Goal: Information Seeking & Learning: Learn about a topic

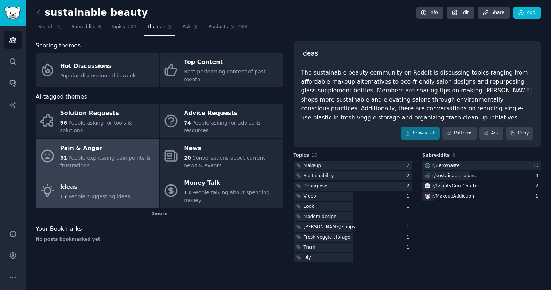
click at [106, 142] on div "Pain & Anger" at bounding box center [108, 148] width 96 height 12
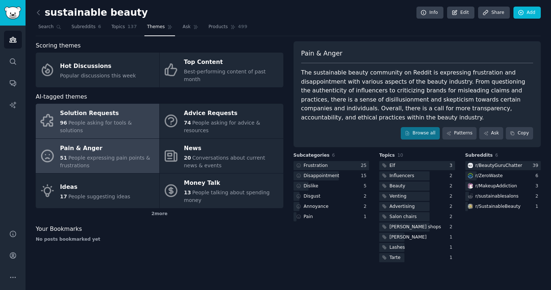
click at [139, 104] on link "Solution Requests 96 People asking for tools & solutions" at bounding box center [98, 121] width 124 height 35
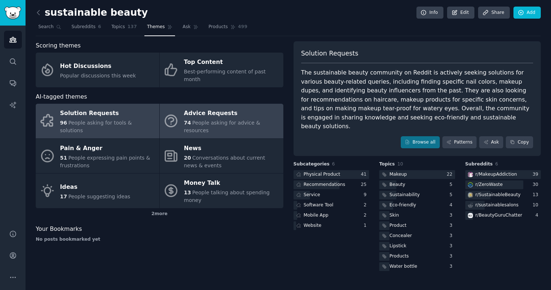
click at [252, 120] on span "People asking for advice & resources" at bounding box center [222, 126] width 76 height 13
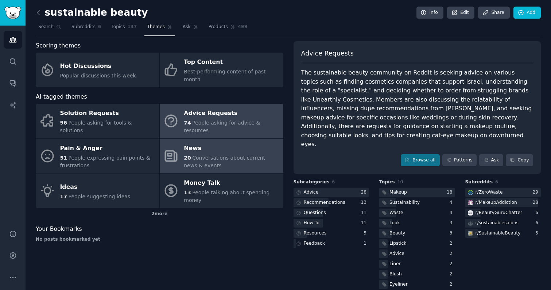
click at [244, 155] on span "Conversations about current news & events" at bounding box center [224, 161] width 81 height 13
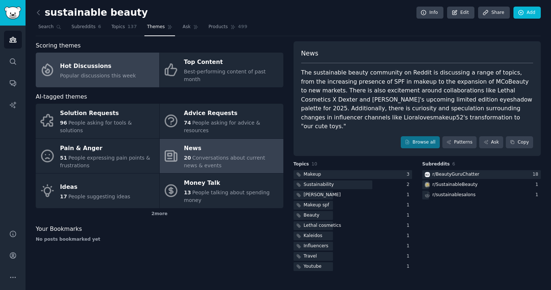
click at [114, 76] on link "Hot Discussions Popular discussions this week" at bounding box center [98, 70] width 124 height 35
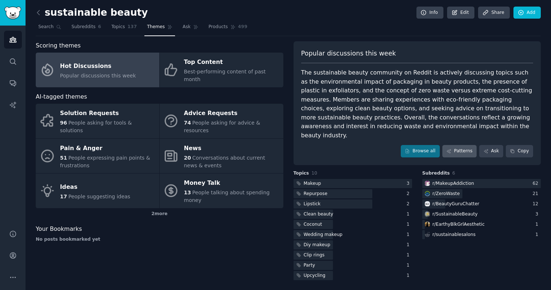
click at [467, 145] on link "Patterns" at bounding box center [459, 151] width 34 height 12
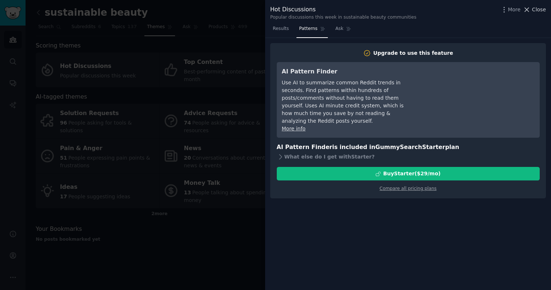
click at [530, 9] on icon at bounding box center [527, 10] width 8 height 8
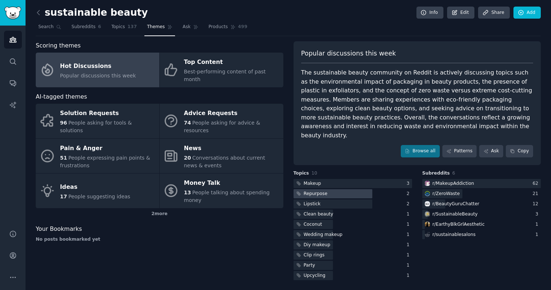
click at [333, 189] on div at bounding box center [333, 193] width 79 height 9
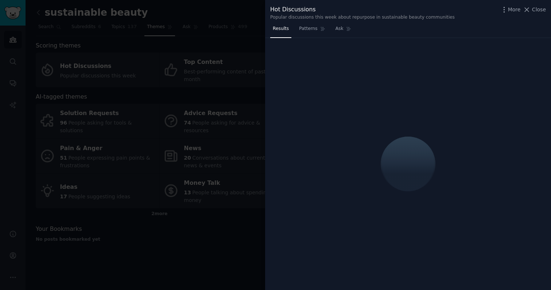
click at [110, 252] on div at bounding box center [275, 145] width 551 height 290
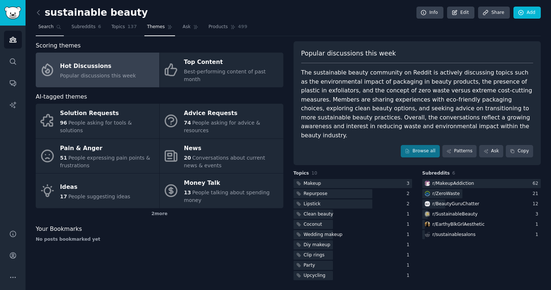
click at [43, 28] on span "Search" at bounding box center [45, 27] width 15 height 7
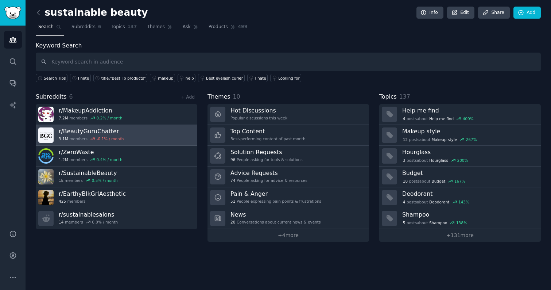
click at [122, 137] on link "r/ BeautyGuruChatter 3.1M members -0.1 % / month" at bounding box center [117, 135] width 162 height 21
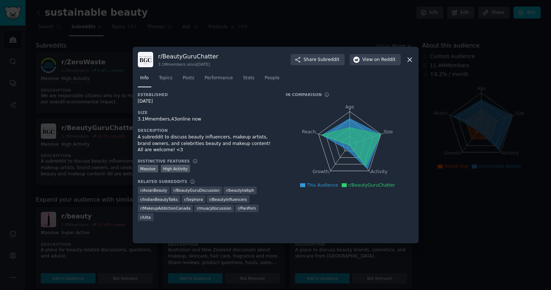
click at [415, 61] on div "r/ BeautyGuruChatter 3.1M members since [DATE] Share Subreddit View on Reddit I…" at bounding box center [276, 145] width 286 height 196
click at [410, 61] on icon at bounding box center [410, 60] width 8 height 8
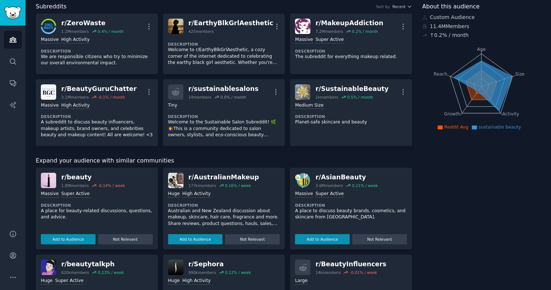
scroll to position [51, 0]
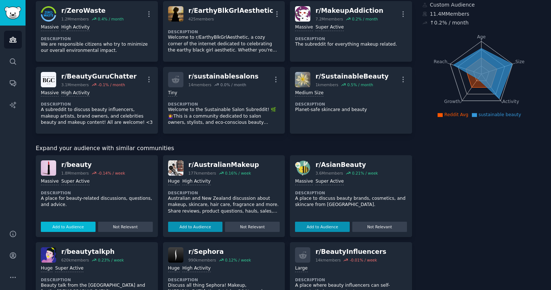
click at [82, 225] on button "Add to Audience" at bounding box center [68, 226] width 55 height 10
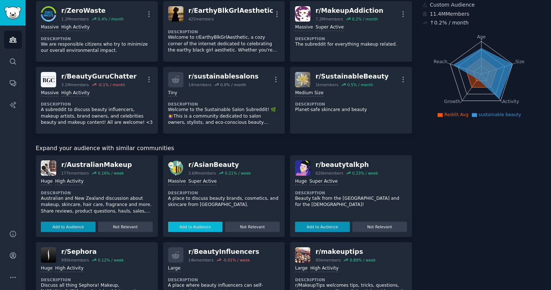
click at [195, 228] on button "Add to Audience" at bounding box center [195, 226] width 55 height 10
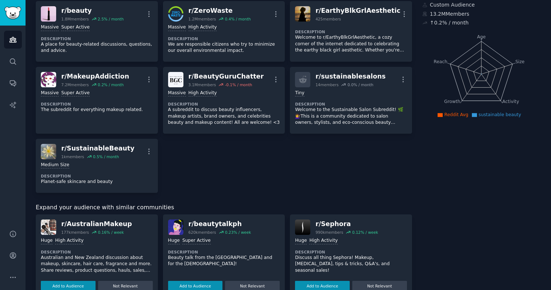
scroll to position [65, 0]
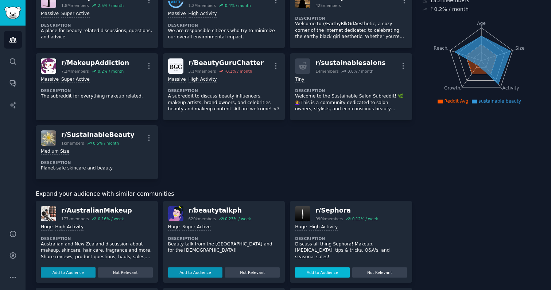
click at [323, 272] on button "Add to Audience" at bounding box center [322, 272] width 55 height 10
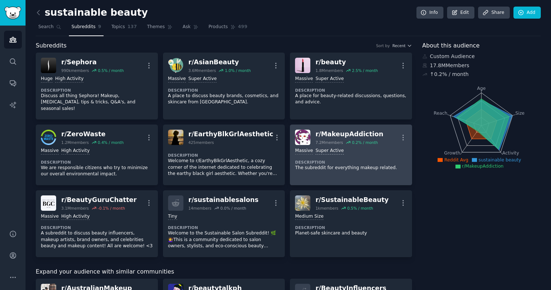
scroll to position [0, 0]
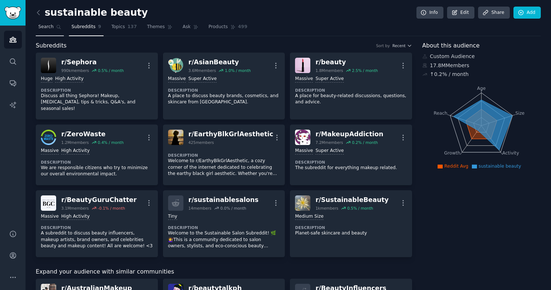
click at [58, 29] on icon at bounding box center [58, 26] width 5 height 5
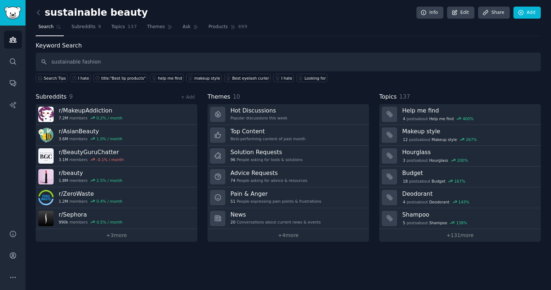
type input "sustainable fashion"
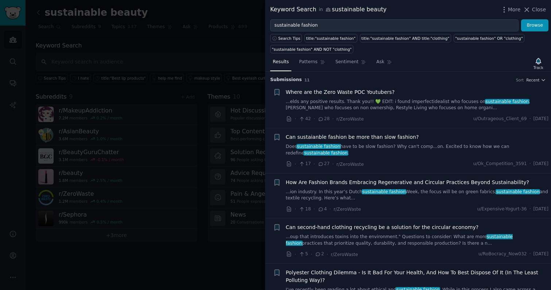
click at [248, 53] on div at bounding box center [275, 145] width 551 height 290
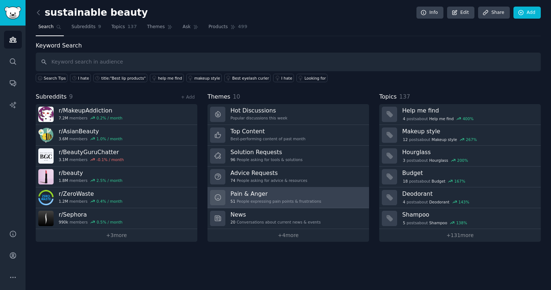
click at [308, 201] on div "51 People expressing pain points & frustrations" at bounding box center [275, 200] width 91 height 5
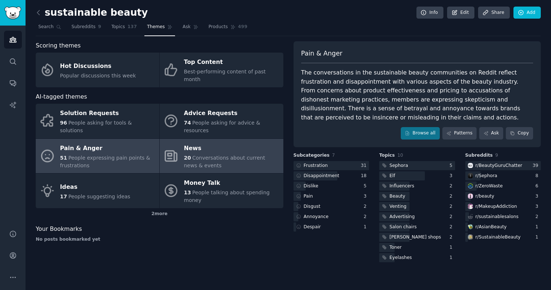
click at [235, 142] on div "News" at bounding box center [232, 148] width 96 height 12
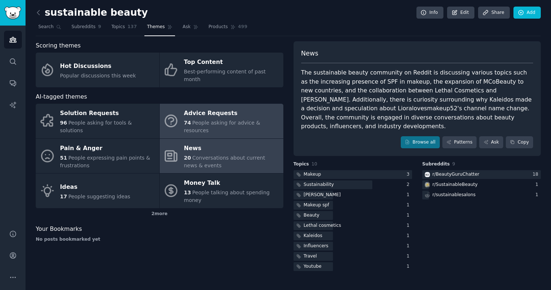
click at [238, 120] on span "People asking for advice & resources" at bounding box center [222, 126] width 76 height 13
